Goal: Information Seeking & Learning: Learn about a topic

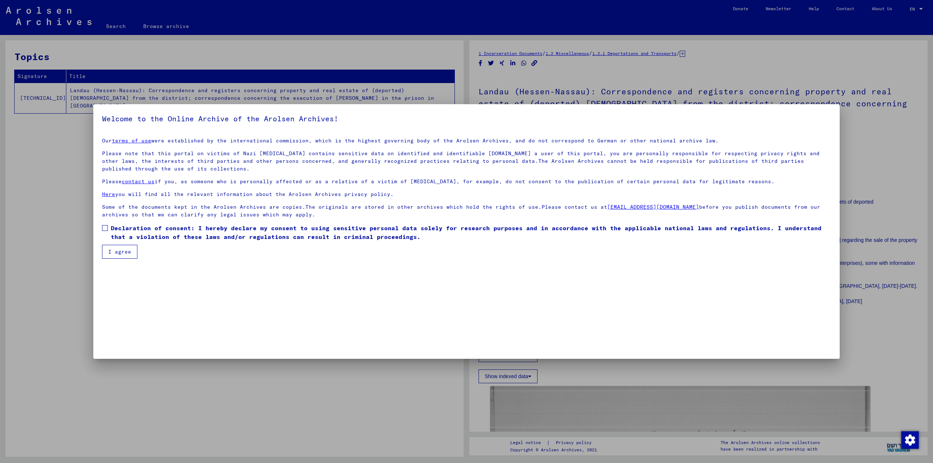
click at [106, 228] on span at bounding box center [105, 228] width 6 height 6
click at [111, 251] on button "I agree" at bounding box center [119, 252] width 35 height 14
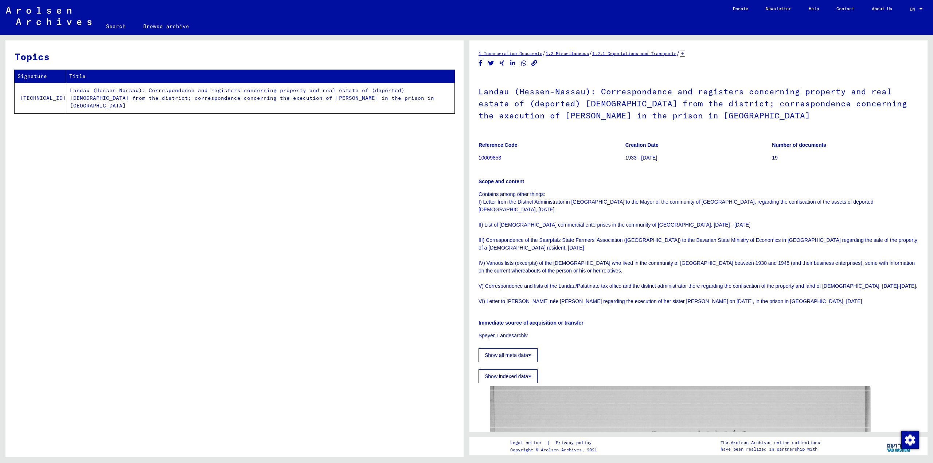
click at [77, 92] on td "Landau (Hessen-Nassau): Correspondence and registers concerning property and re…" at bounding box center [260, 98] width 388 height 31
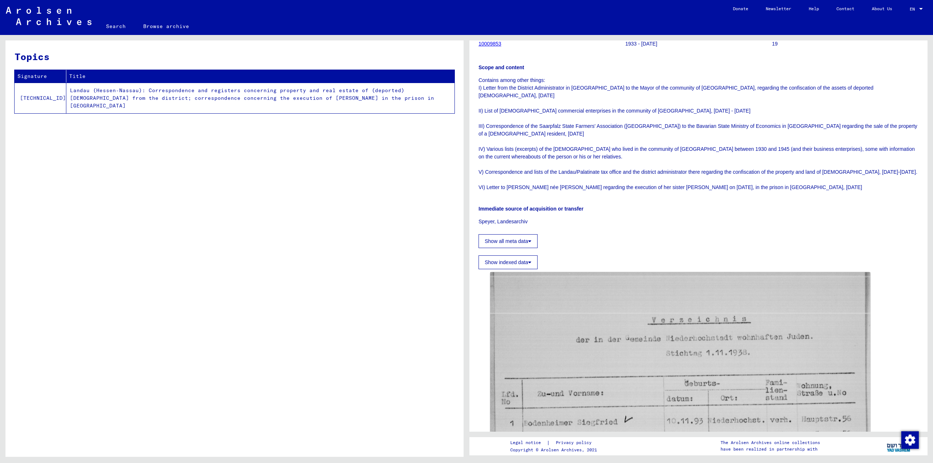
scroll to position [255, 0]
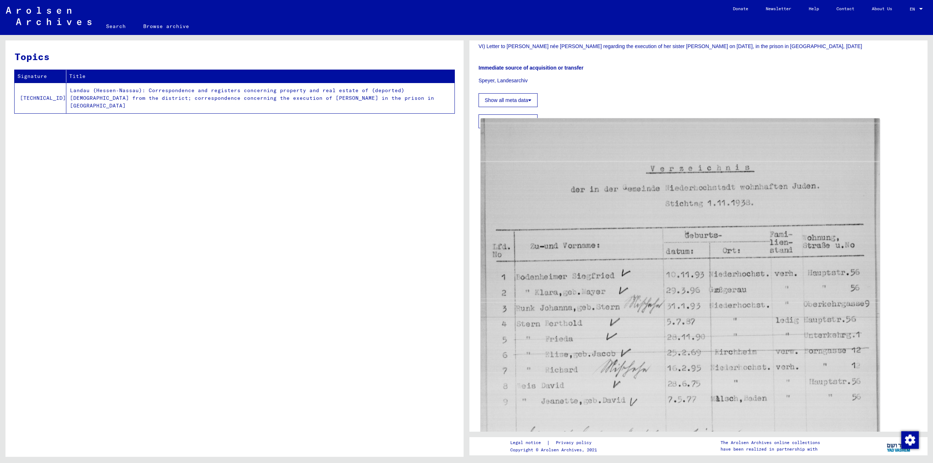
click at [588, 265] on img at bounding box center [680, 383] width 399 height 530
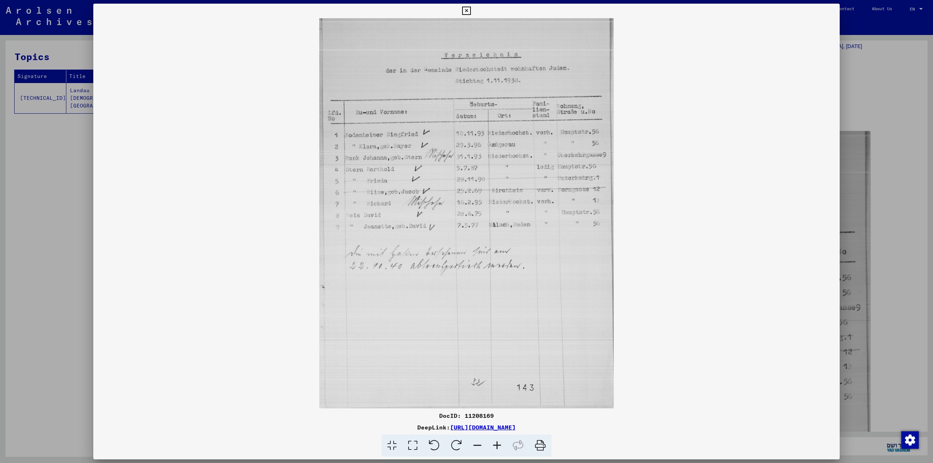
click at [469, 8] on icon at bounding box center [466, 11] width 8 height 9
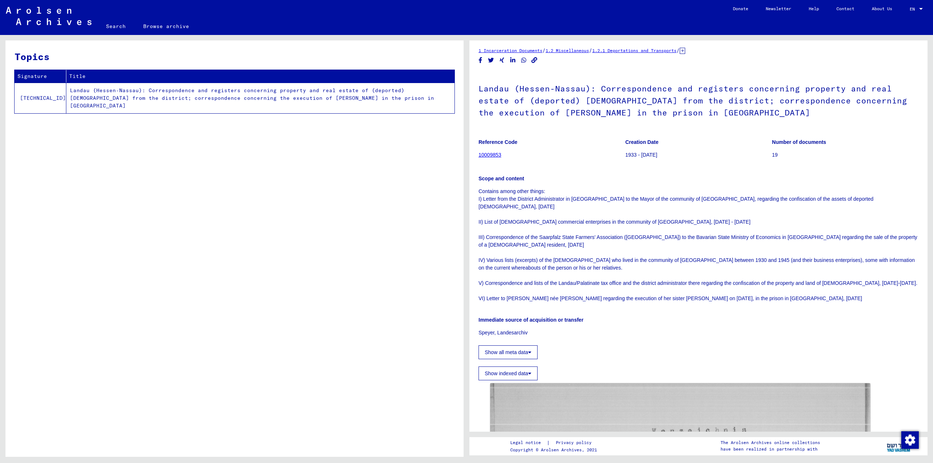
scroll to position [0, 0]
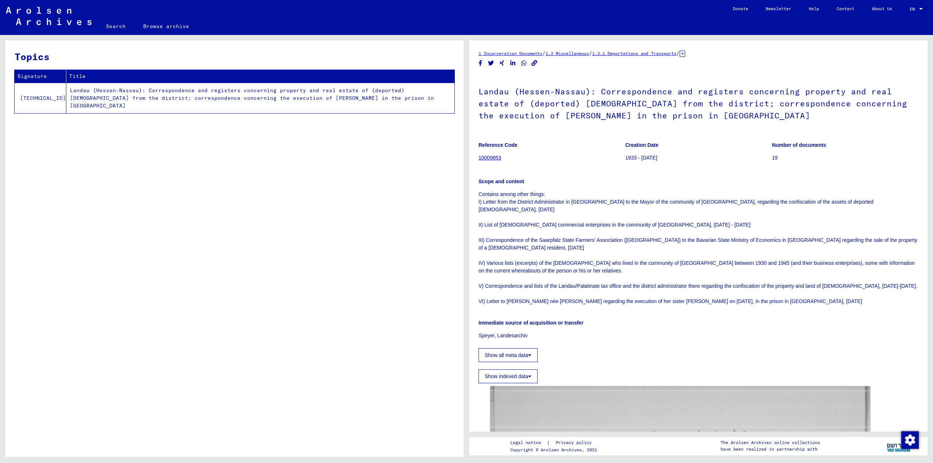
click at [915, 7] on span "EN" at bounding box center [914, 9] width 8 height 5
click at [899, 26] on span "Deutsch" at bounding box center [903, 25] width 18 height 5
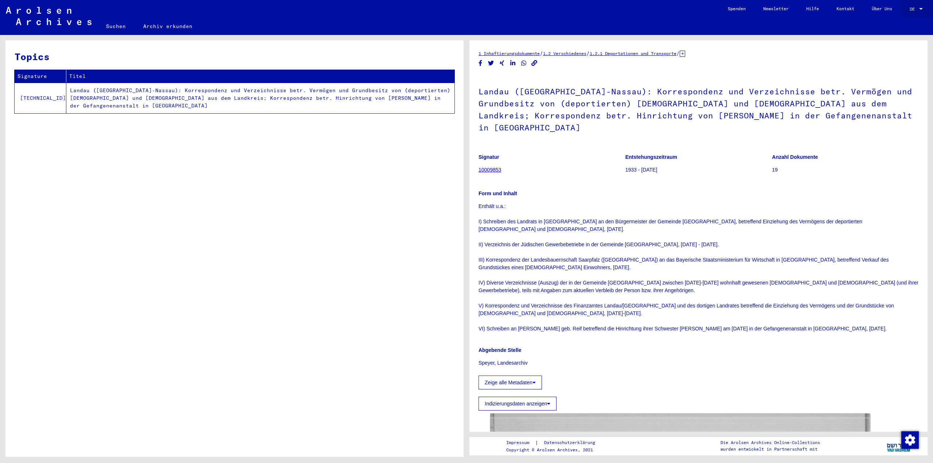
click at [918, 6] on div "DE DE" at bounding box center [917, 7] width 15 height 12
click at [906, 13] on span "English" at bounding box center [903, 12] width 18 height 5
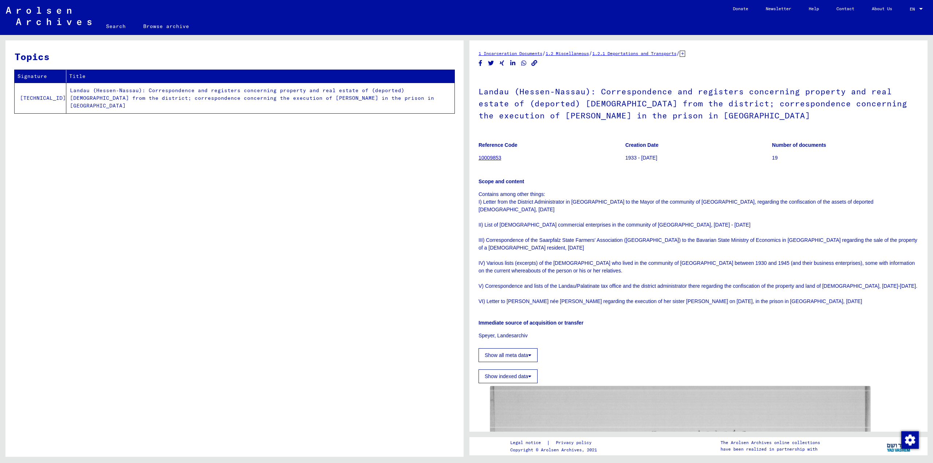
click at [913, 9] on mat-select-trigger "EN" at bounding box center [912, 8] width 5 height 5
click at [910, 25] on span "Deutsch" at bounding box center [903, 25] width 18 height 5
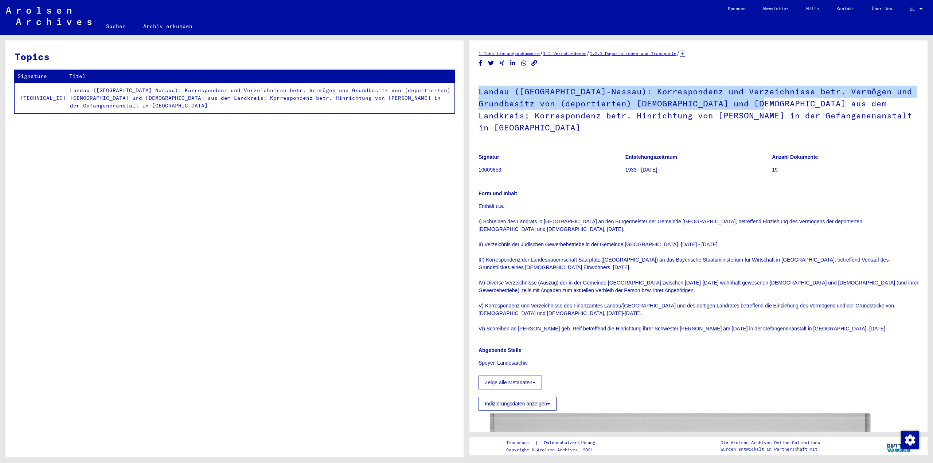
drag, startPoint x: 480, startPoint y: 92, endPoint x: 751, endPoint y: 101, distance: 271.3
click at [751, 101] on h1 "Landau ([GEOGRAPHIC_DATA]-Nassau): Korrespondenz und Verzeichnisse betr. Vermög…" at bounding box center [699, 109] width 440 height 68
copy h1 "Landau ([GEOGRAPHIC_DATA]-Nassau): Korrespondenz und Verzeichnisse betr. Vermög…"
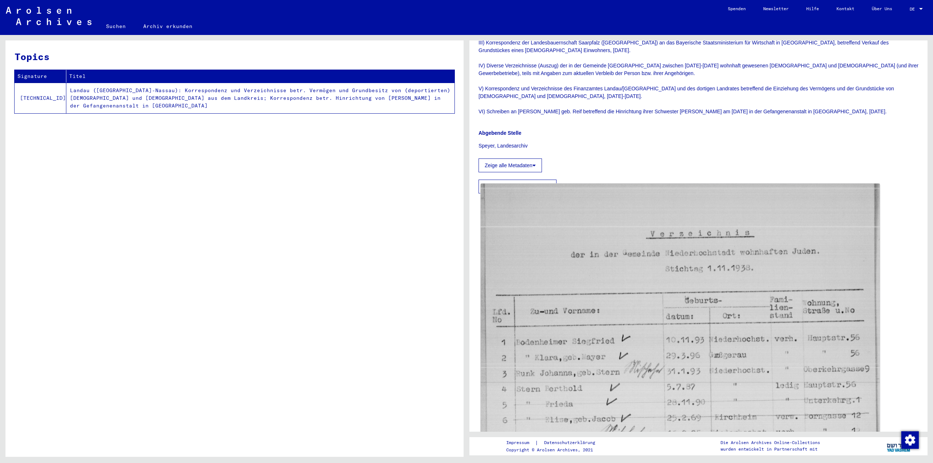
scroll to position [219, 0]
click at [635, 296] on img at bounding box center [680, 447] width 399 height 530
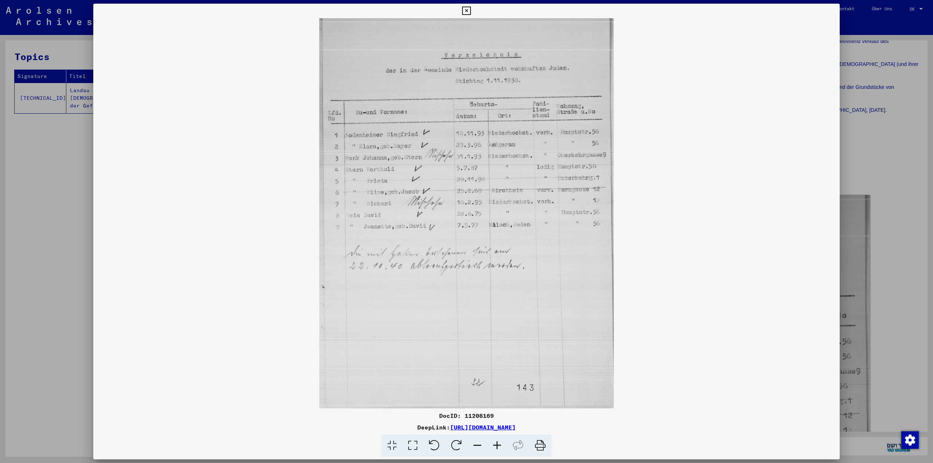
click at [467, 10] on icon at bounding box center [466, 11] width 8 height 9
